Goal: Task Accomplishment & Management: Manage account settings

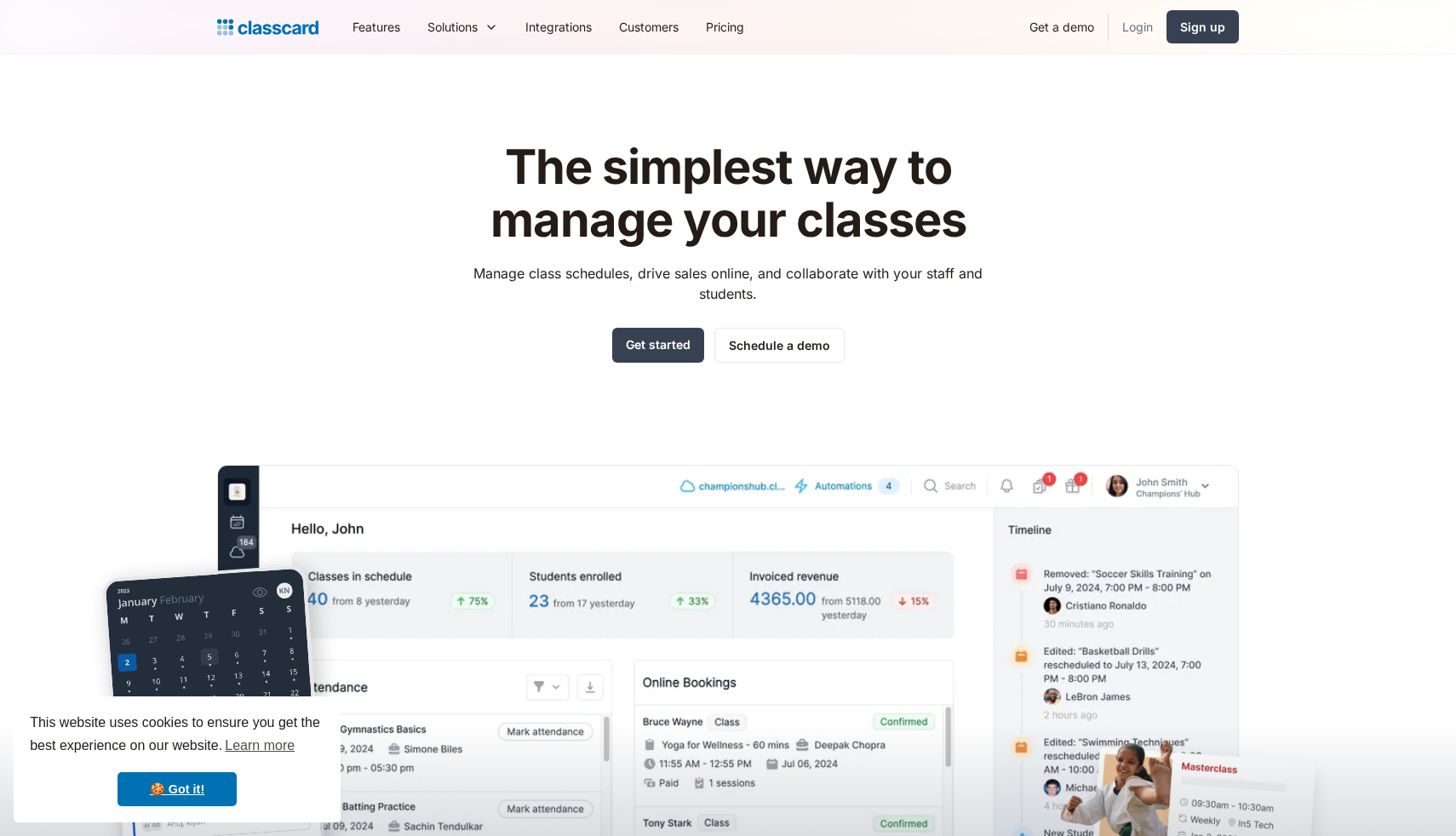
click at [1142, 34] on link "Login" at bounding box center [1138, 27] width 58 height 39
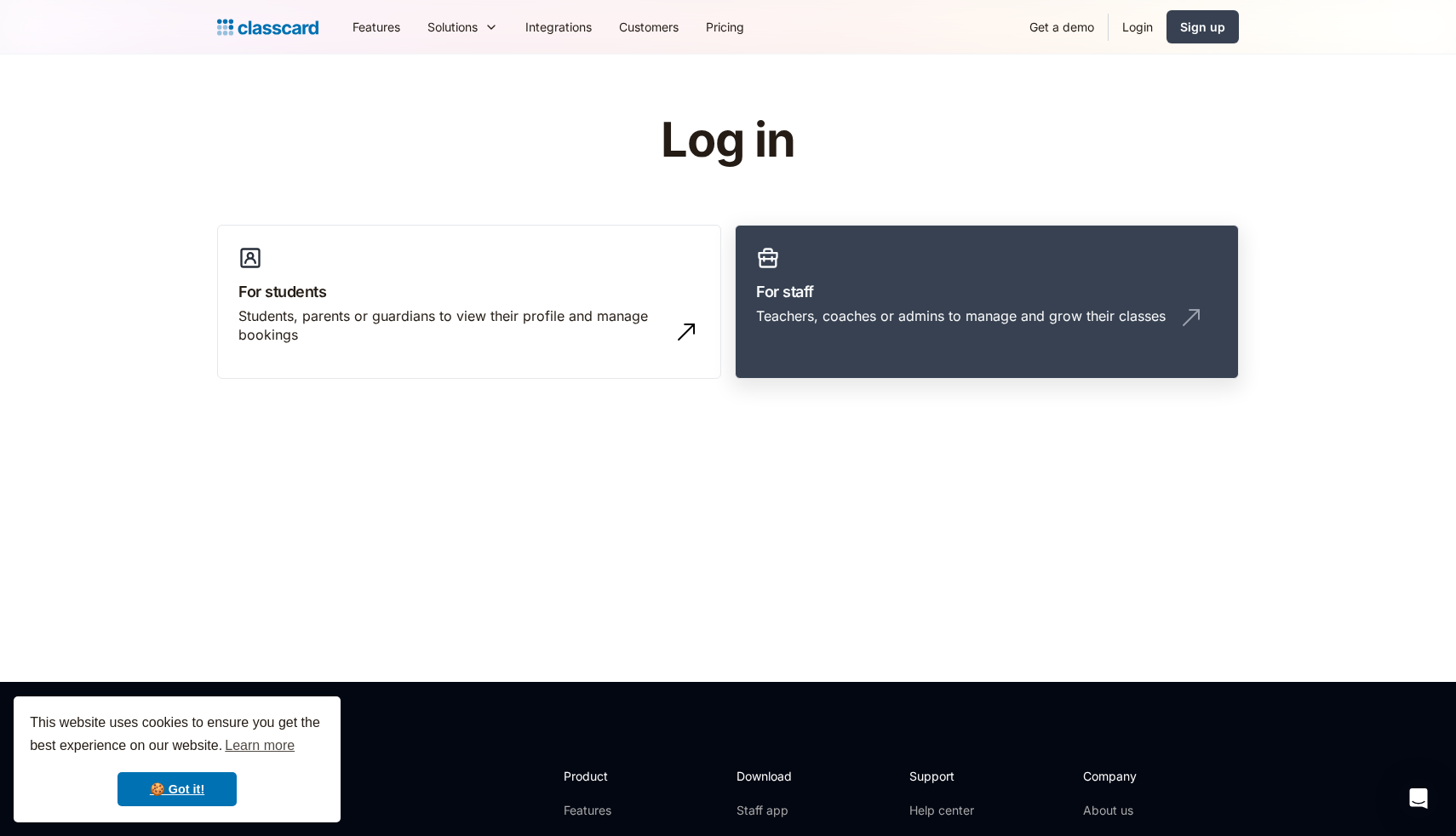
click at [915, 274] on link "For staff Teachers, coaches or admins to manage and grow their classes" at bounding box center [986, 303] width 504 height 155
